Goal: Task Accomplishment & Management: Complete application form

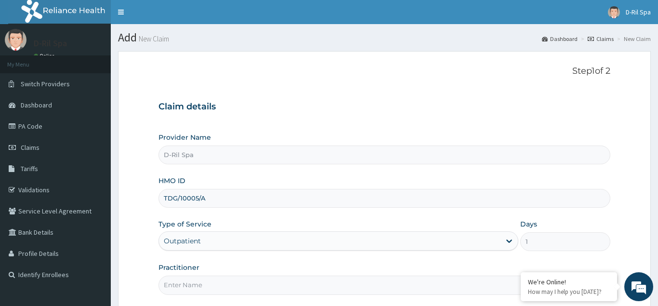
type input "TDG/10005/A"
click at [184, 275] on input "Practitioner" at bounding box center [384, 284] width 452 height 19
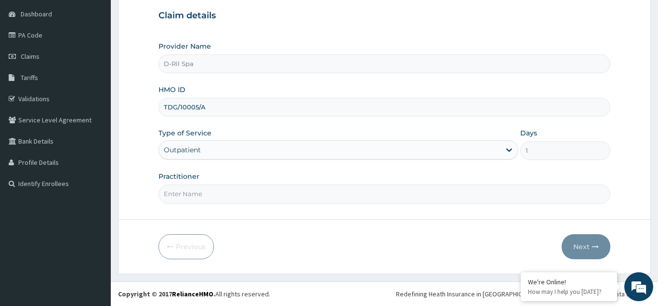
click at [169, 195] on input "Practitioner" at bounding box center [384, 193] width 452 height 19
type input "[PERSON_NAME]"
click at [583, 241] on button "Next" at bounding box center [585, 246] width 49 height 25
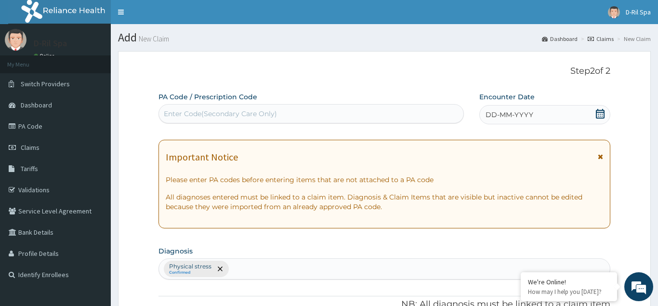
paste input "PA/B6A47B"
type input "PA/B6A47B"
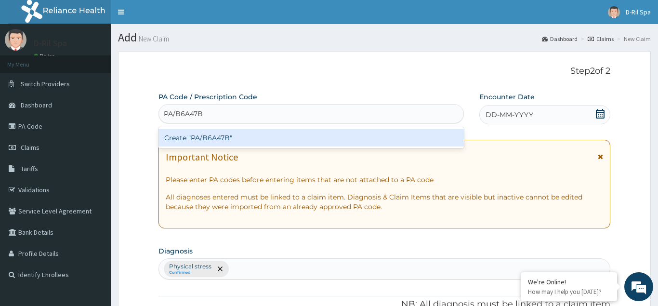
click at [296, 132] on div "Create "PA/B6A47B"" at bounding box center [310, 137] width 305 height 17
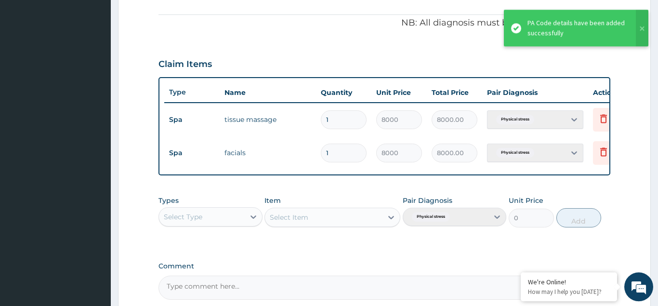
scroll to position [376, 0]
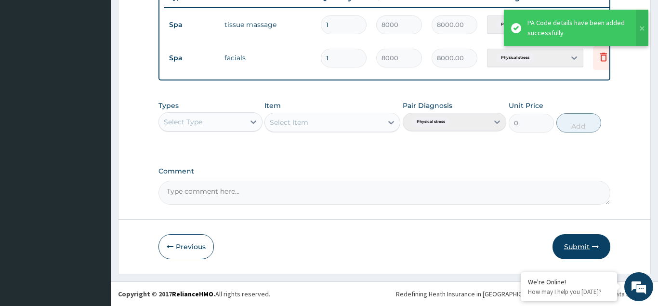
click at [578, 247] on button "Submit" at bounding box center [581, 246] width 58 height 25
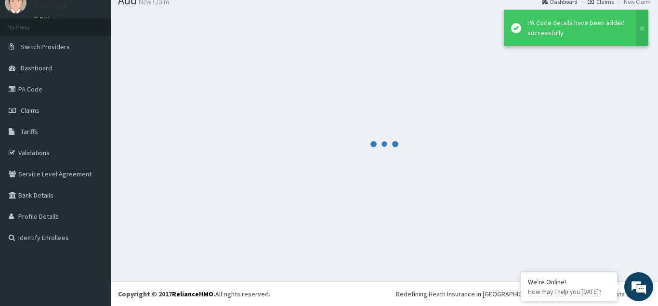
scroll to position [37, 0]
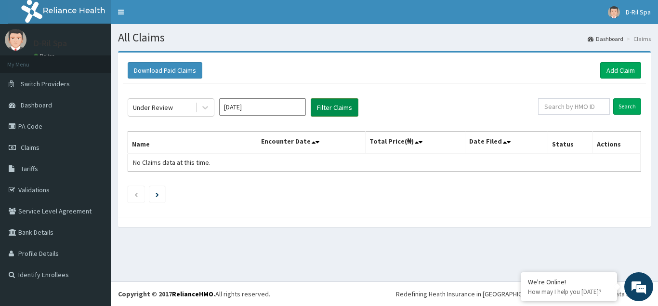
click at [335, 110] on button "Filter Claims" at bounding box center [335, 107] width 48 height 18
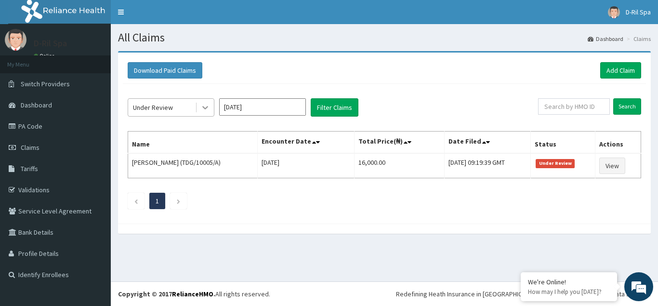
click at [206, 109] on icon at bounding box center [205, 108] width 10 height 10
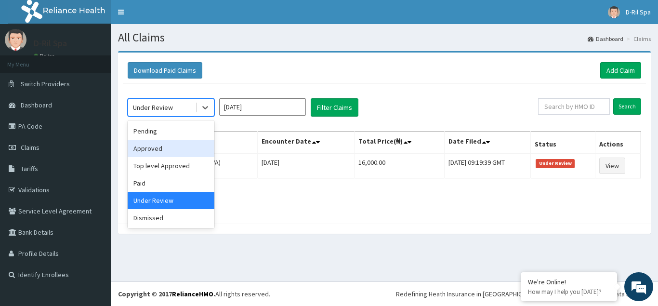
click at [188, 155] on div "Approved" at bounding box center [171, 148] width 87 height 17
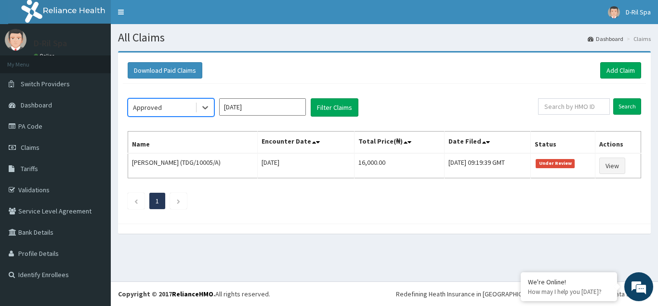
click at [359, 107] on div "option Approved, selected. Select is focused ,type to refine list, press Down t…" at bounding box center [333, 107] width 410 height 18
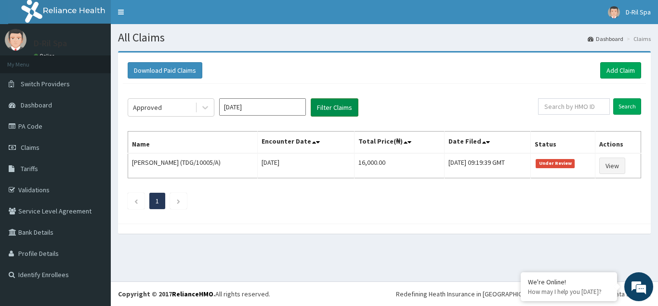
click at [344, 106] on button "Filter Claims" at bounding box center [335, 107] width 48 height 18
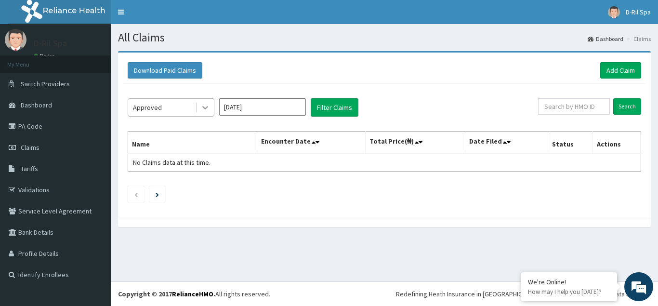
click at [208, 107] on icon at bounding box center [205, 108] width 10 height 10
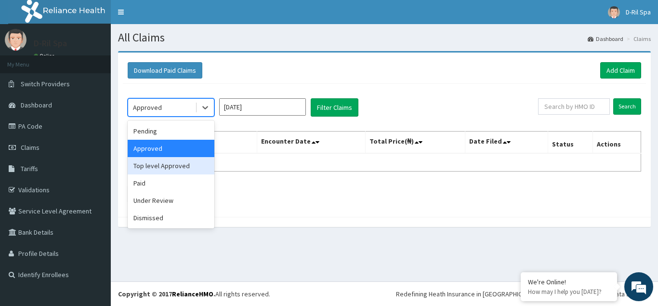
click at [189, 173] on div "Top level Approved" at bounding box center [171, 165] width 87 height 17
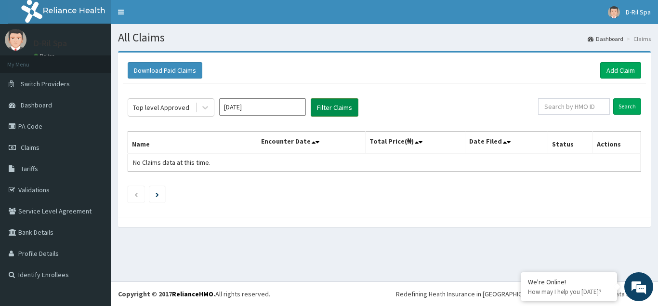
click at [318, 101] on button "Filter Claims" at bounding box center [335, 107] width 48 height 18
click at [205, 104] on icon at bounding box center [205, 108] width 10 height 10
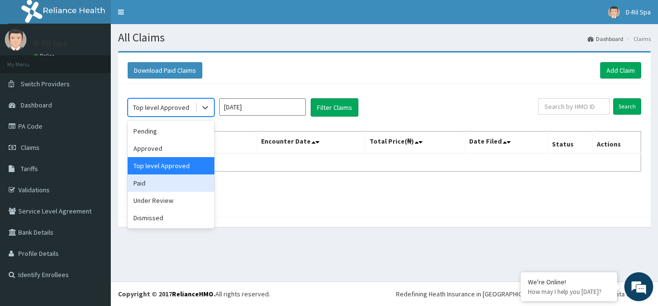
click at [186, 186] on div "Paid" at bounding box center [171, 182] width 87 height 17
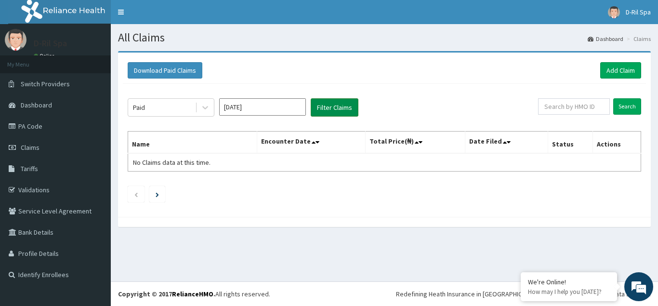
click at [336, 112] on button "Filter Claims" at bounding box center [335, 107] width 48 height 18
